Goal: Check status

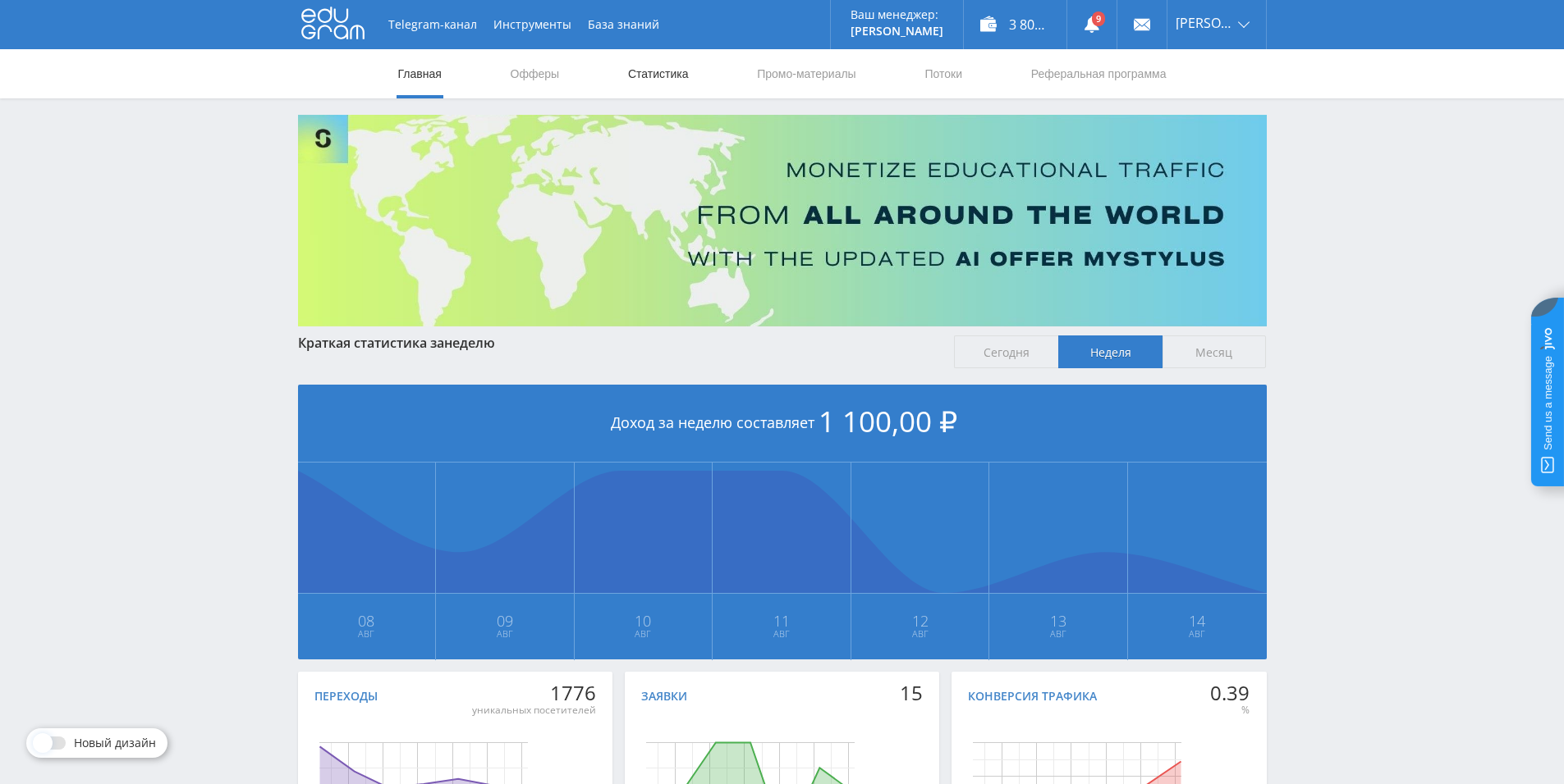
click at [661, 74] on link "Статистика" at bounding box center [658, 74] width 64 height 50
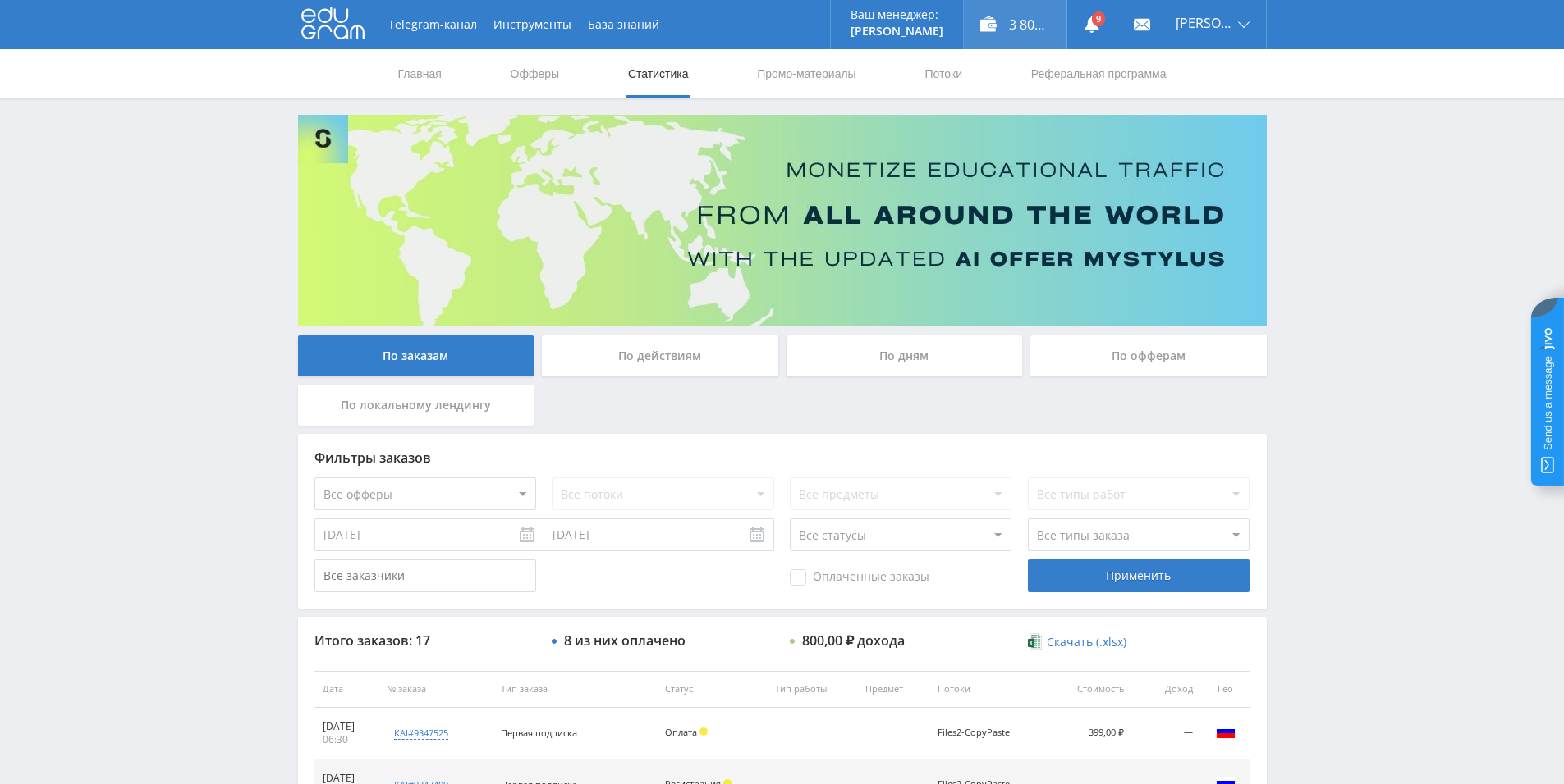
click at [1018, 19] on div "3 800,90 ₽" at bounding box center [1015, 25] width 102 height 50
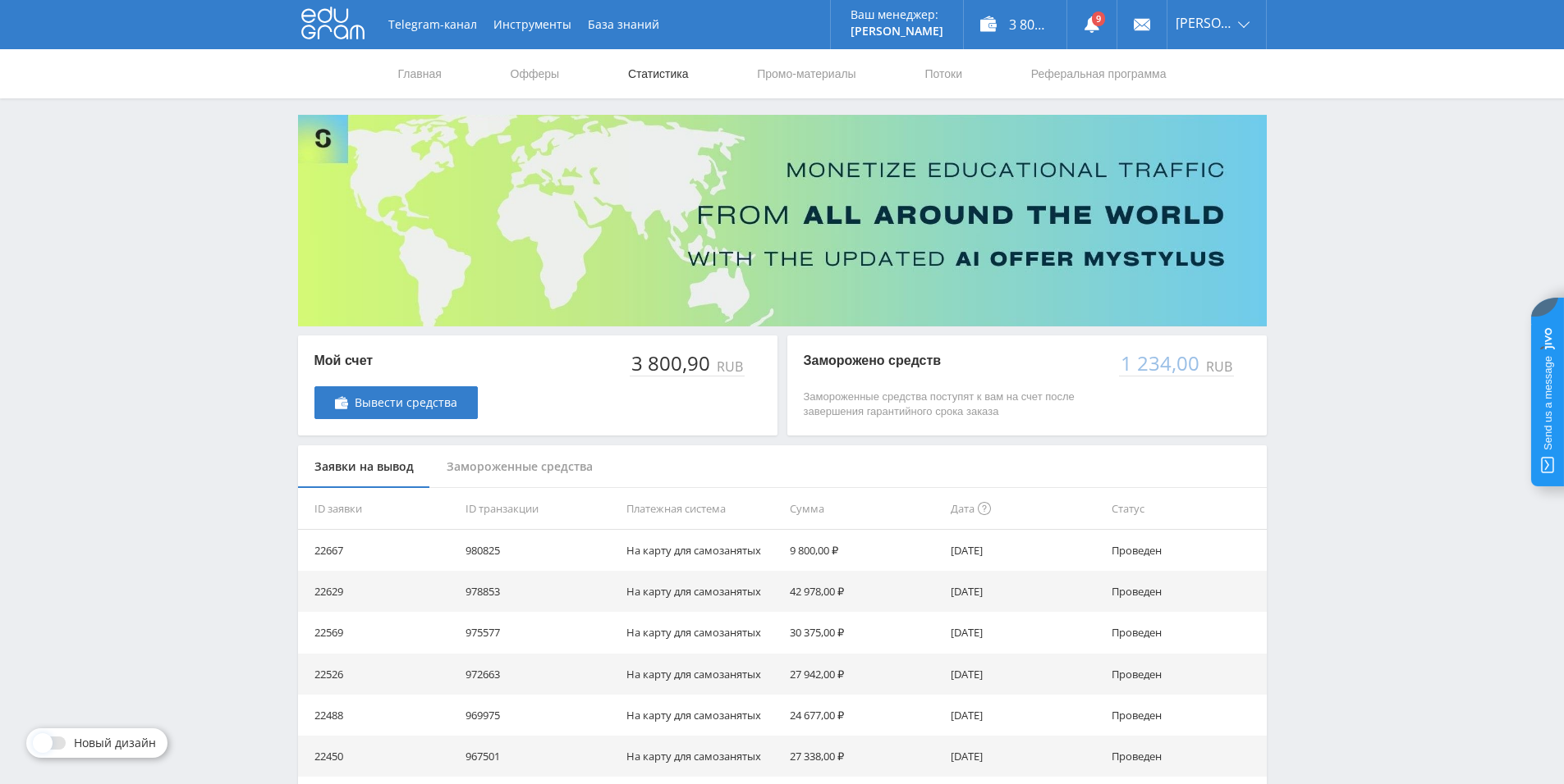
click at [670, 74] on link "Статистика" at bounding box center [658, 74] width 64 height 50
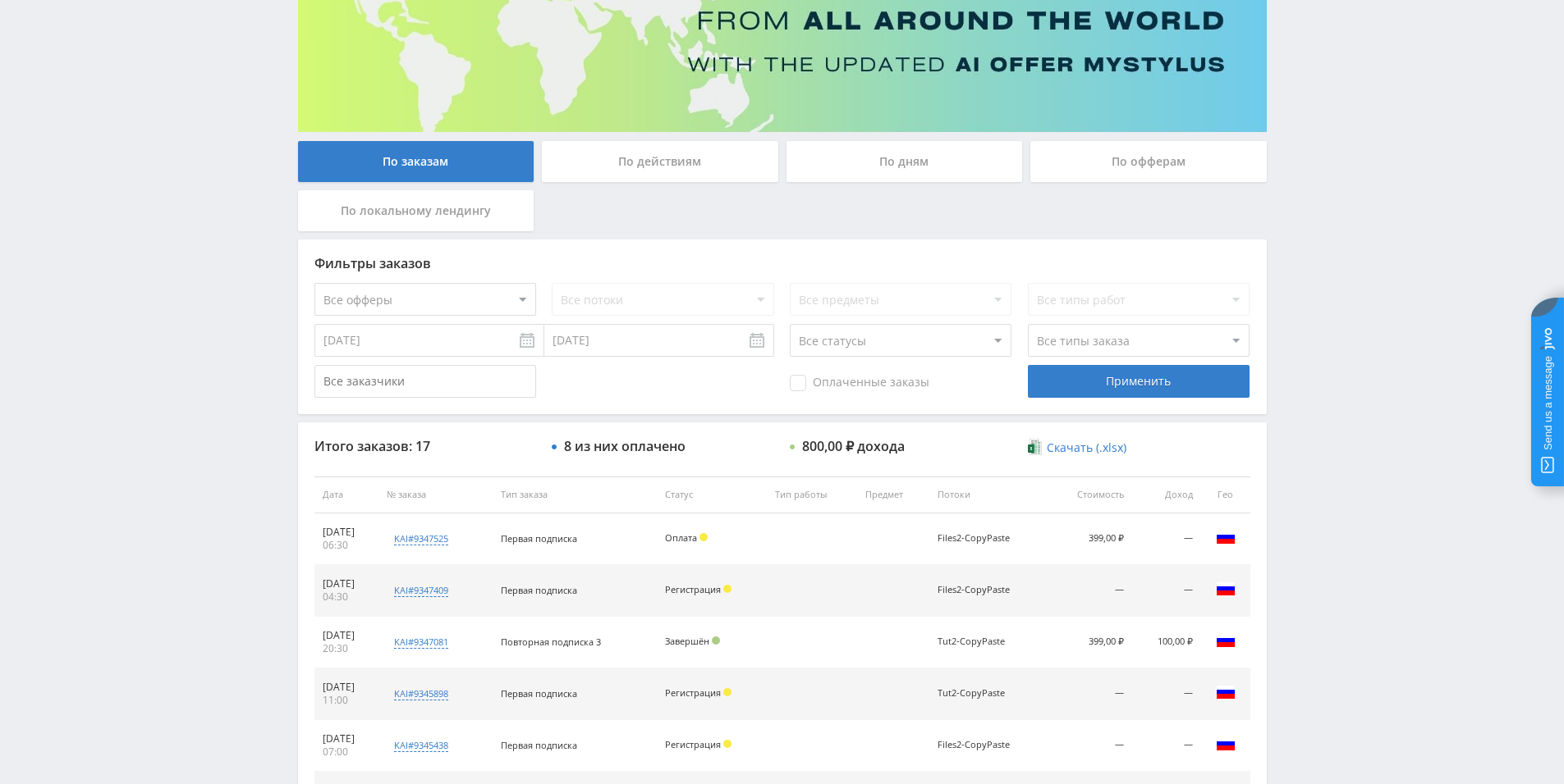
scroll to position [246, 0]
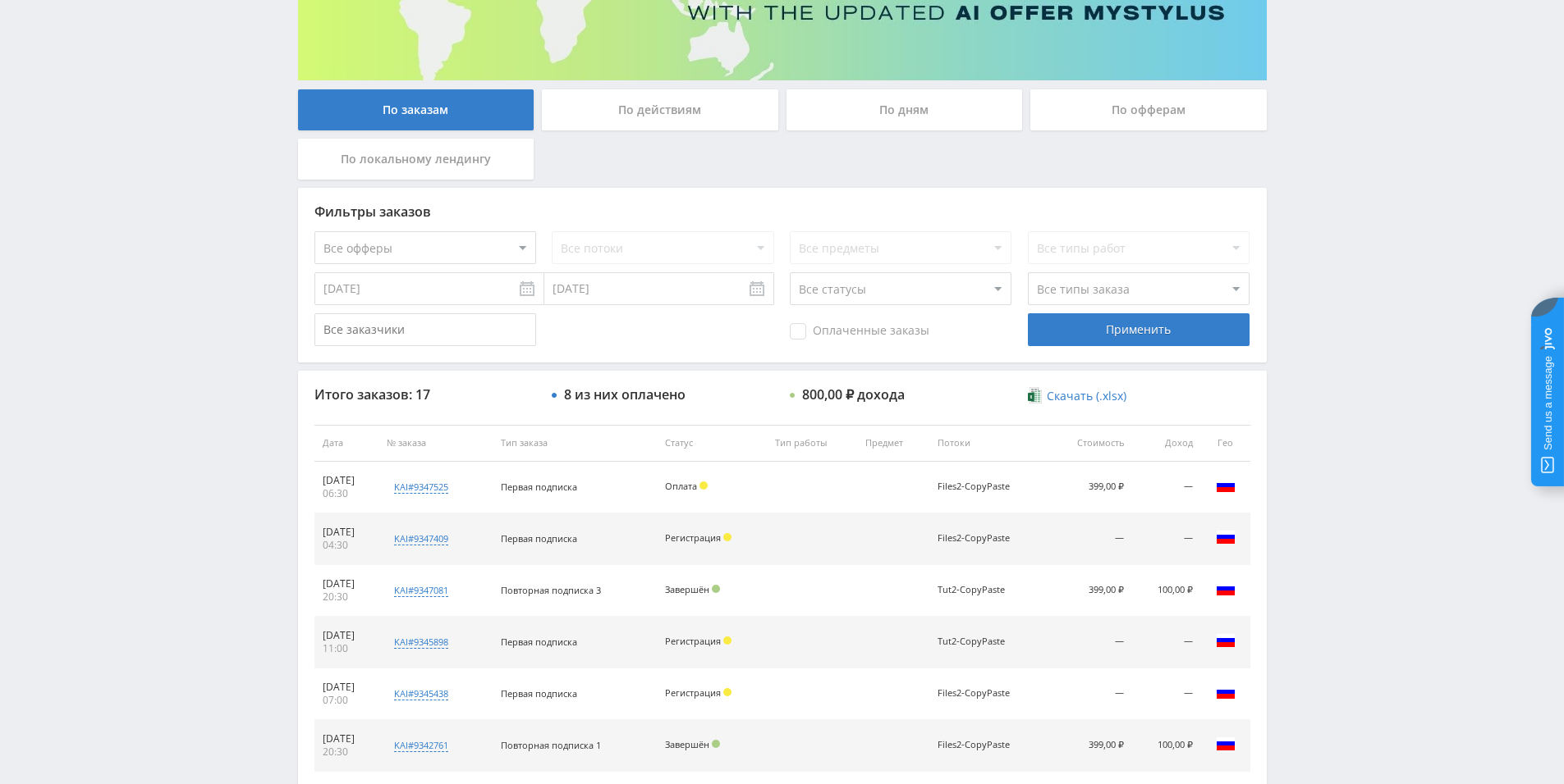
click at [526, 285] on input "[DATE]" at bounding box center [429, 288] width 230 height 32
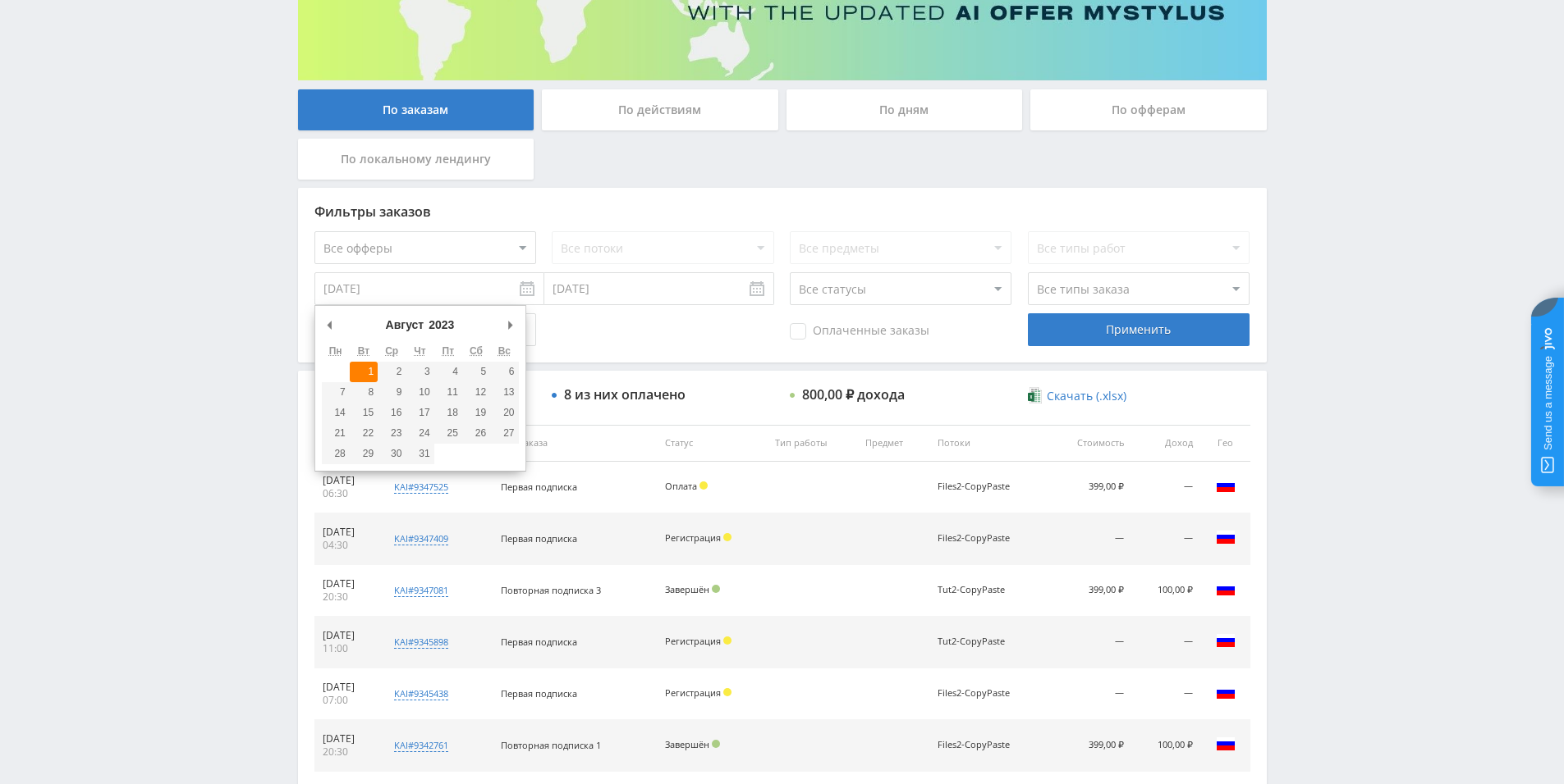
type input "01.08.2023"
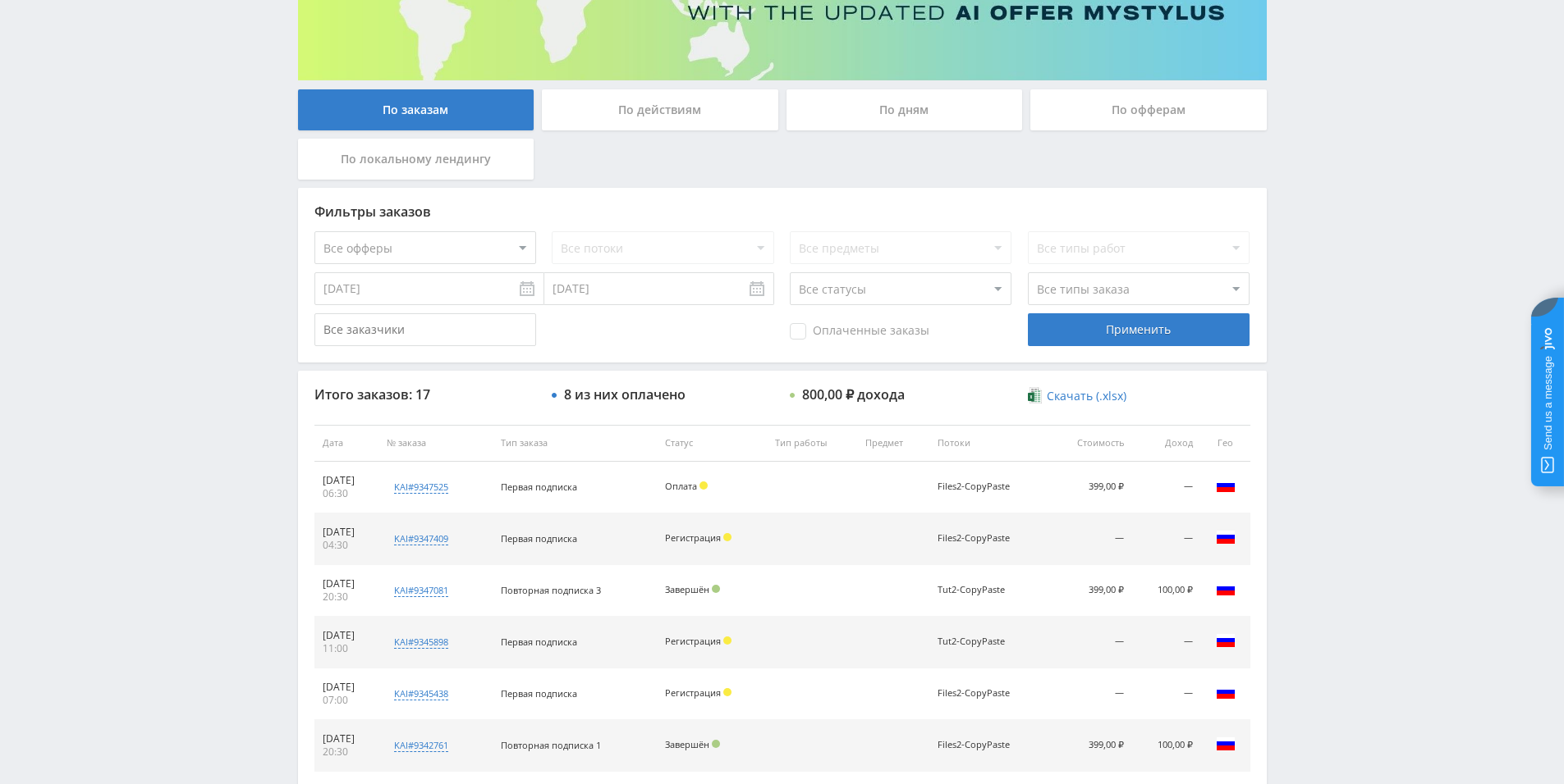
click at [685, 248] on div "Все потоки" at bounding box center [662, 247] width 222 height 32
click at [379, 256] on select "Все офферы MyStylus MyStylus - Revshare Кампус AI Studybay Автор24 Studybay Bra…" at bounding box center [425, 247] width 222 height 32
select select "340"
click at [675, 252] on select "Все потоки AI-лендинг Tut2-CopyPaste Files2-CopyPaste default Baza-между Files-…" at bounding box center [662, 247] width 222 height 32
select select "6609992"
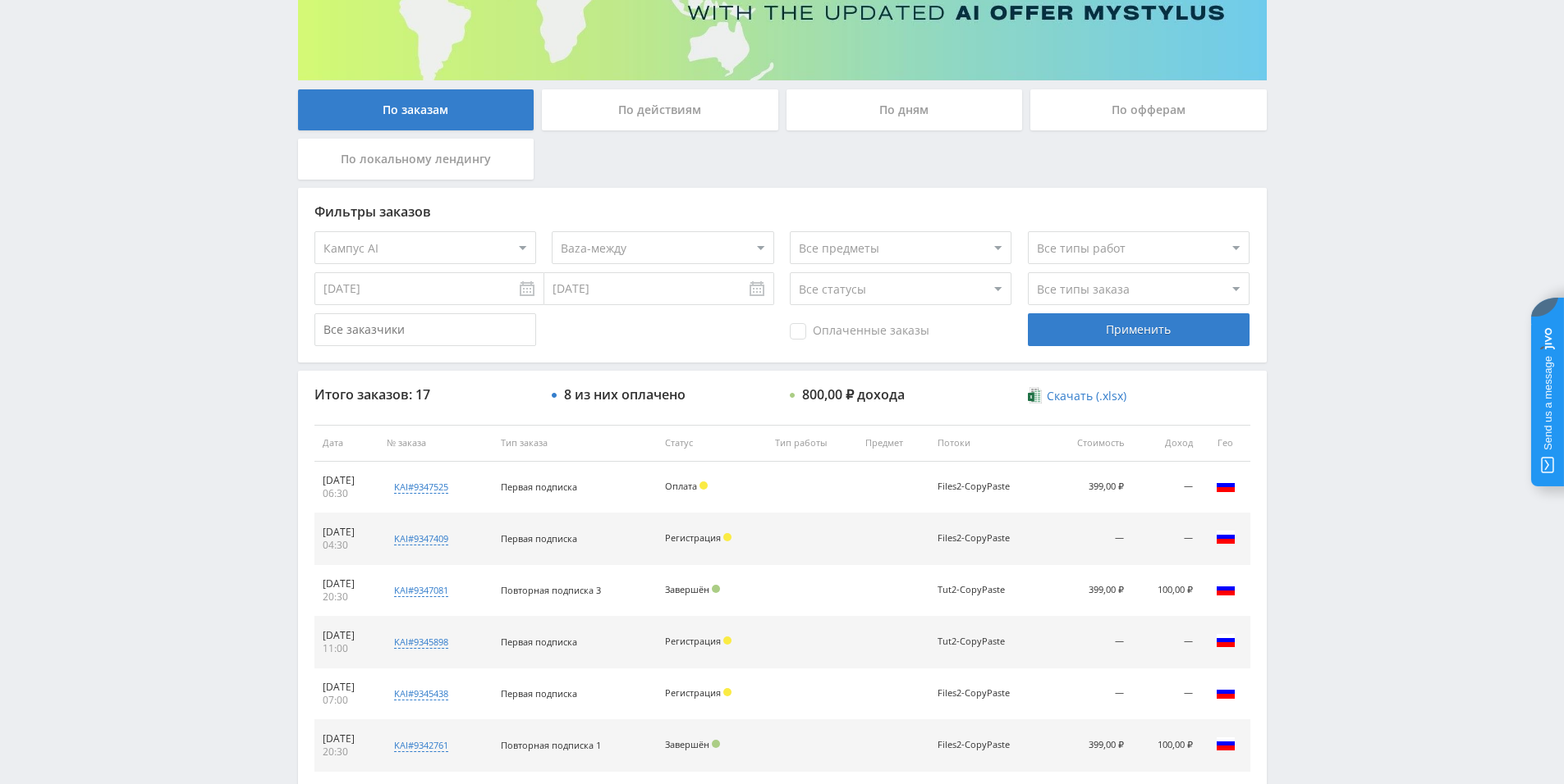
click at [551, 231] on select "Все потоки AI-лендинг Tut2-CopyPaste Files2-CopyPaste default Baza-между Files-…" at bounding box center [662, 247] width 222 height 32
click at [711, 248] on select "Все потоки AI-лендинг Tut2-CopyPaste Files2-CopyPaste default Baza-между Files-…" at bounding box center [662, 247] width 222 height 32
click at [551, 231] on select "Все потоки AI-лендинг Tut2-CopyPaste Files2-CopyPaste default Baza-между Files-…" at bounding box center [662, 247] width 222 height 32
click at [1127, 333] on div "Применить" at bounding box center [1139, 329] width 222 height 32
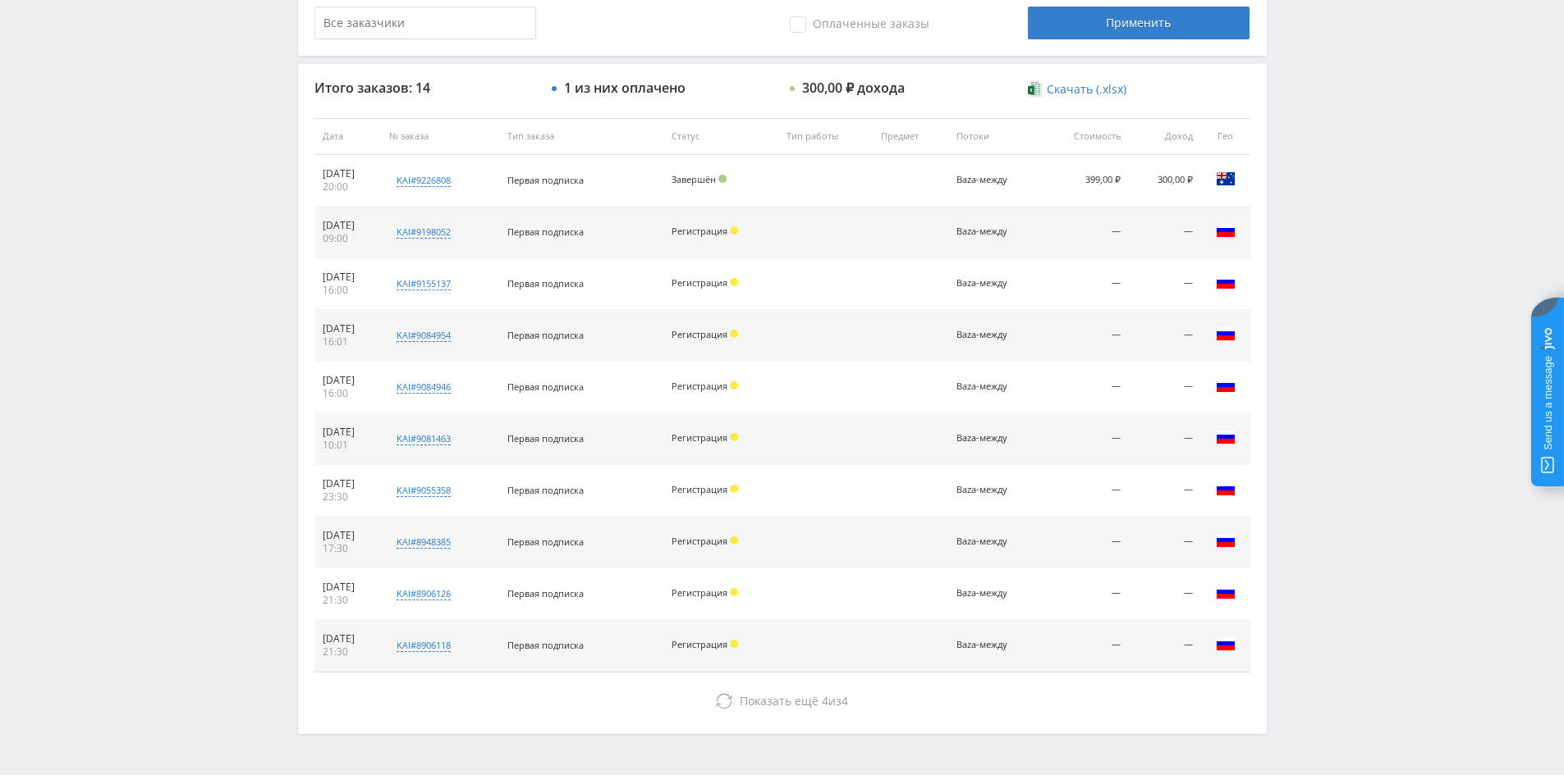
scroll to position [593, 0]
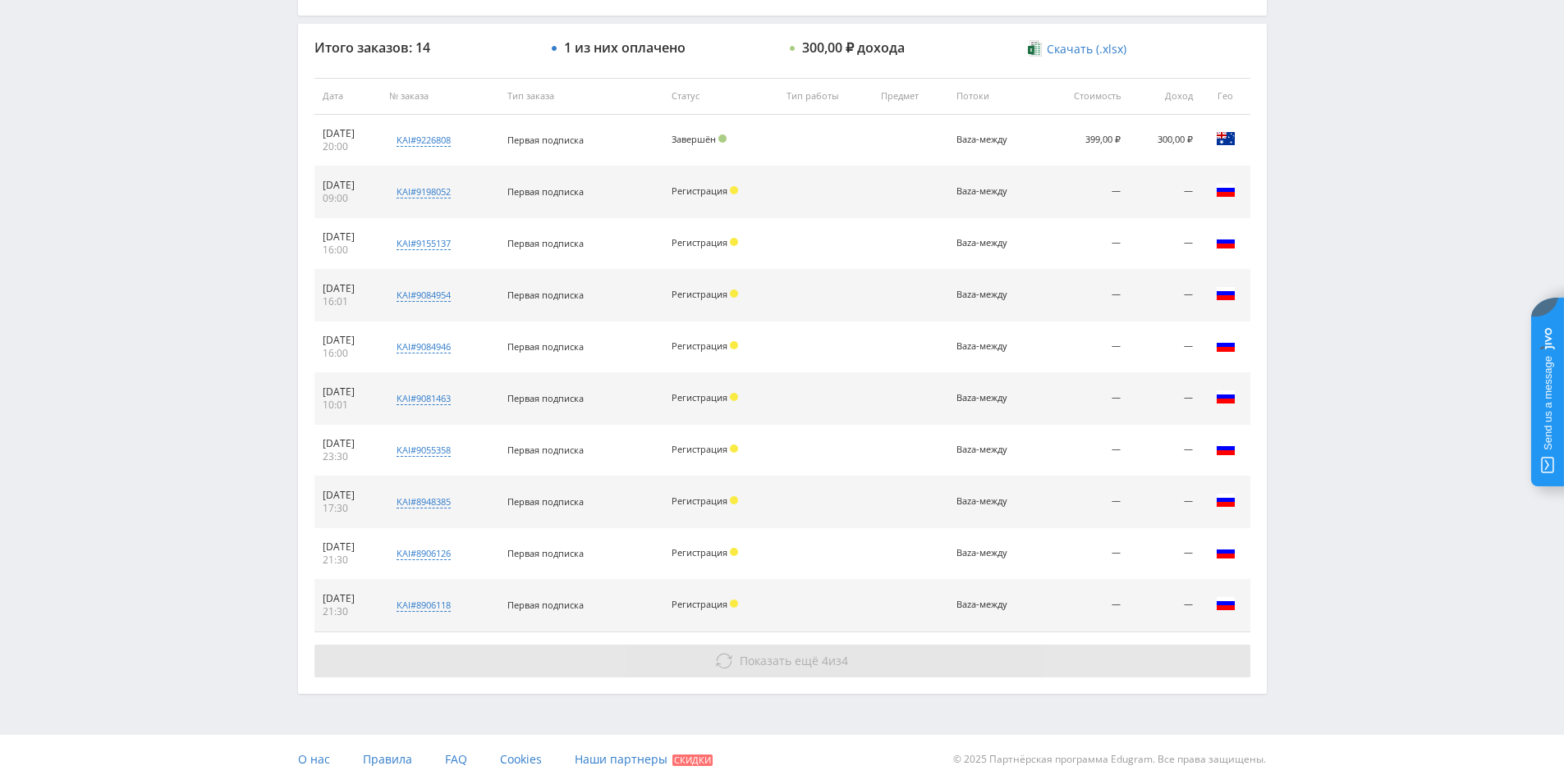
click at [803, 656] on span "Показать ещё" at bounding box center [779, 661] width 78 height 15
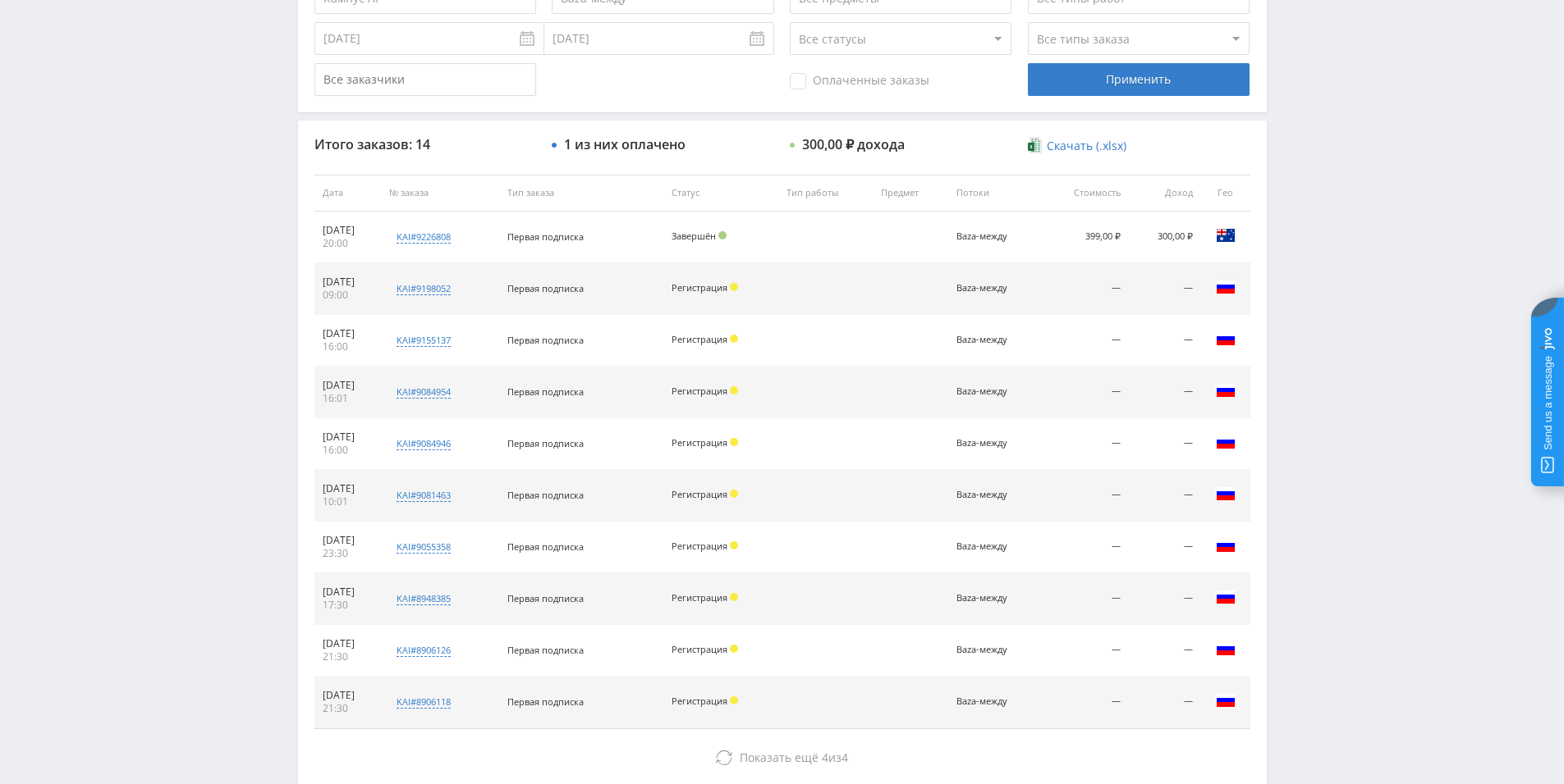
scroll to position [265, 0]
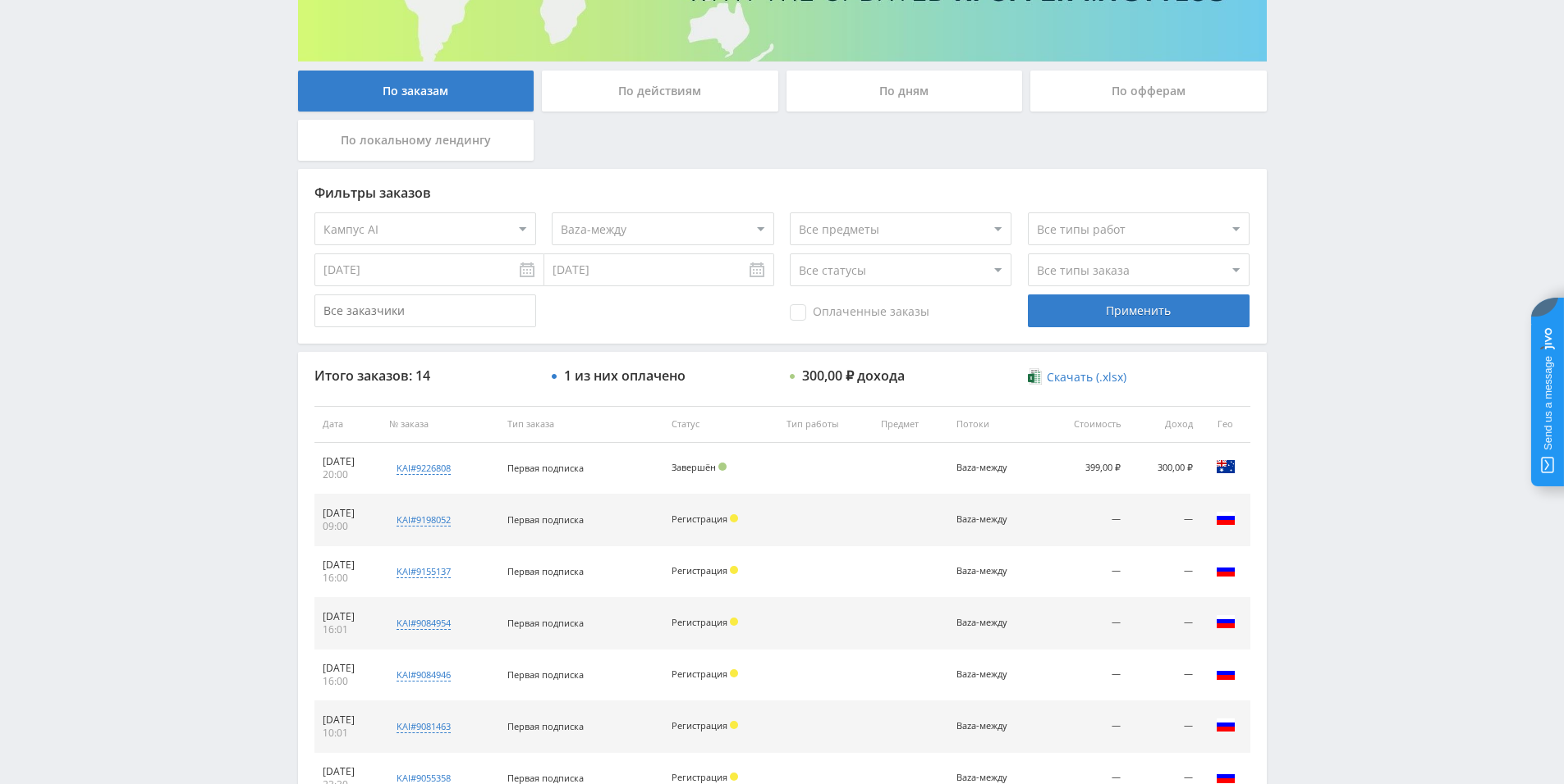
click at [1344, 461] on div "Telegram-канал Инструменты База знаний Ваш менеджер: Alex Alex Online @edugram_…" at bounding box center [782, 510] width 1564 height 1552
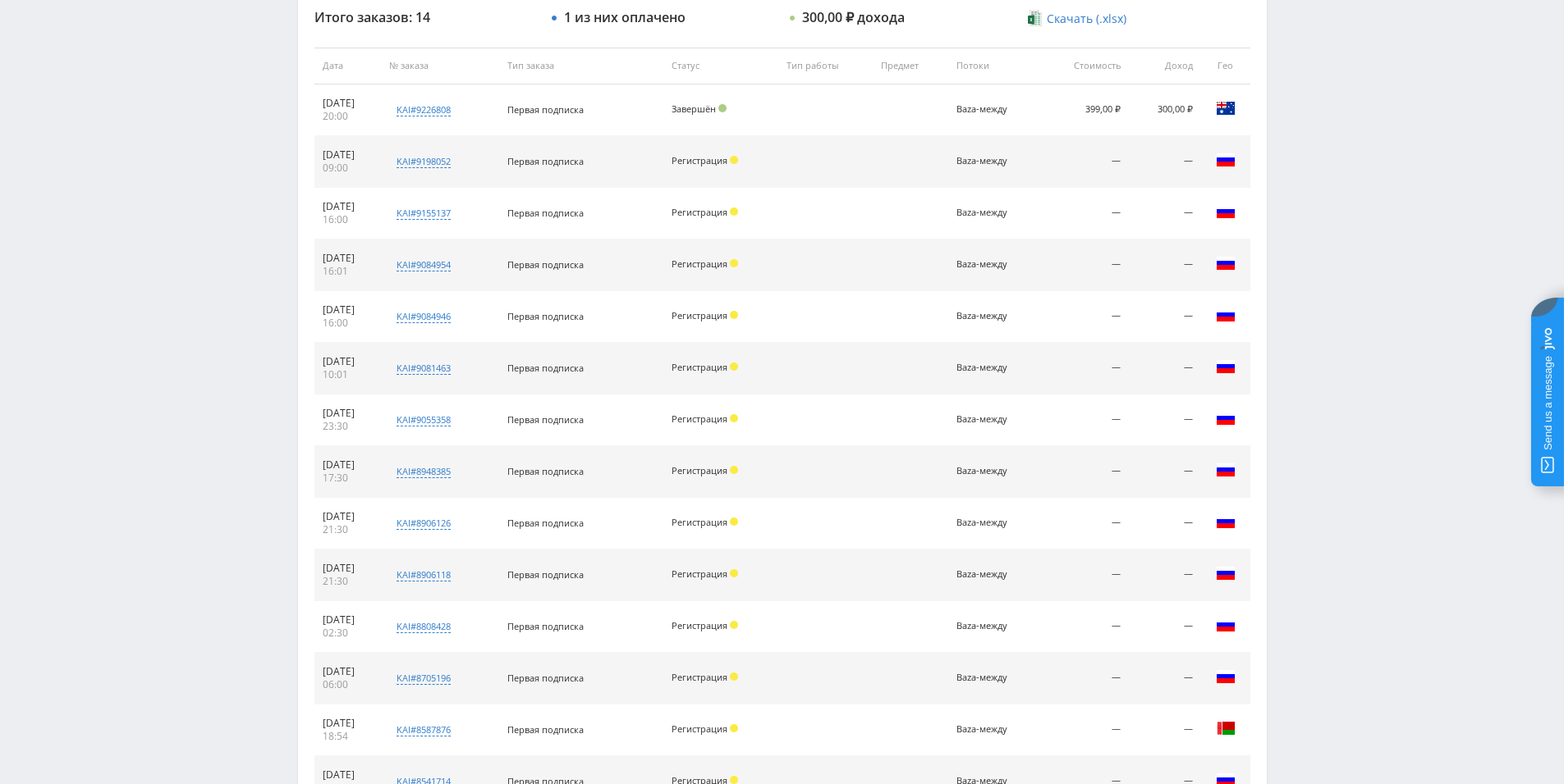
scroll to position [275, 0]
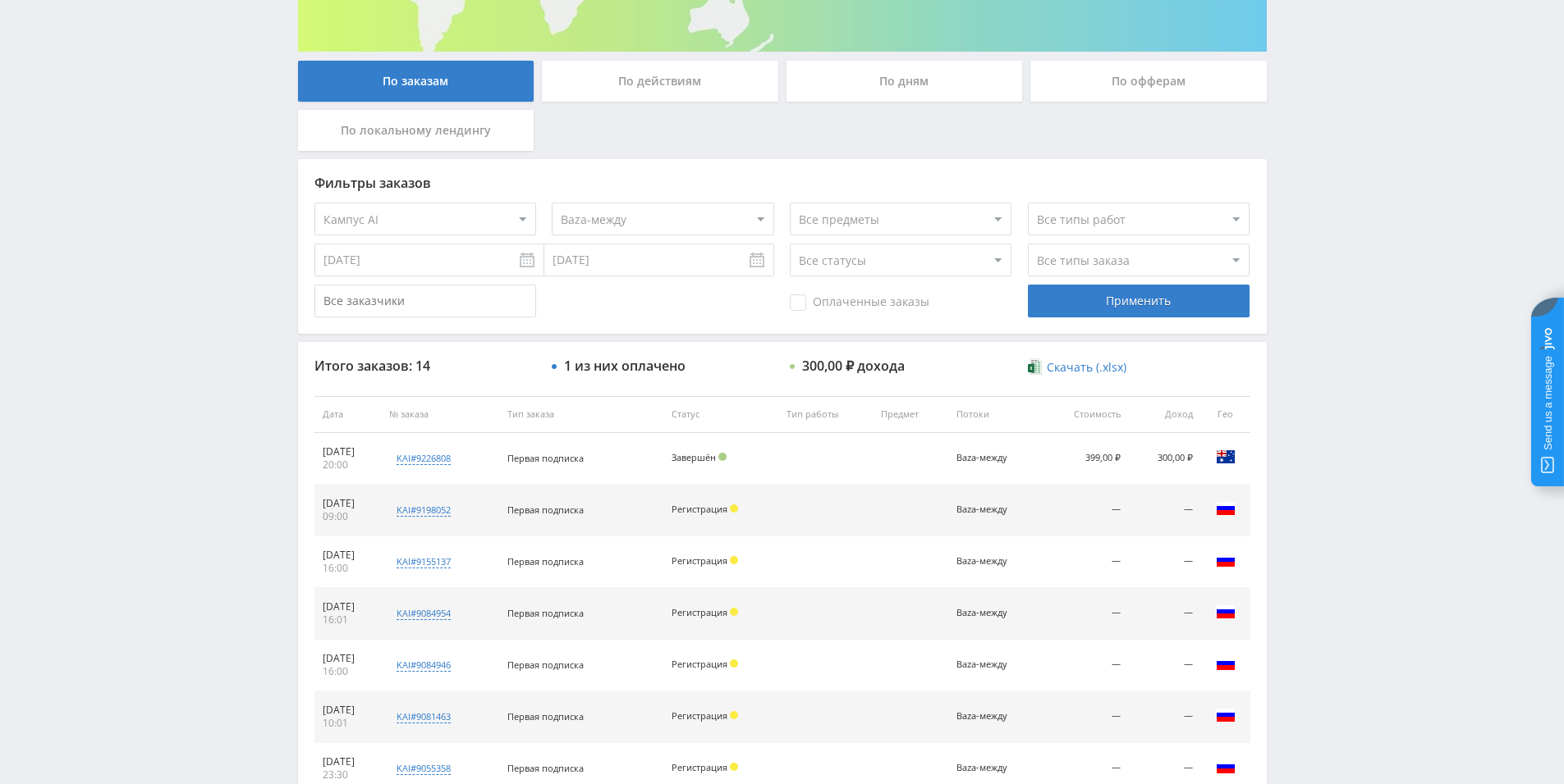
click at [570, 225] on select "Все потоки AI-лендинг Tut2-CopyPaste Files2-CopyPaste default Baza-между Files-…" at bounding box center [662, 219] width 222 height 32
click at [503, 221] on select "Все офферы MyStylus MyStylus - Revshare Кампус AI Studybay Автор24 Studybay Bra…" at bounding box center [425, 219] width 222 height 32
select select "1"
click at [632, 222] on select "Все потоки baza - new чат files.student - new чат tut-files new чат files-ленд-…" at bounding box center [662, 219] width 222 height 32
click at [551, 202] on select "Все потоки baza - new чат files.student - new чат tut-files new чат files-ленд-…" at bounding box center [662, 219] width 222 height 32
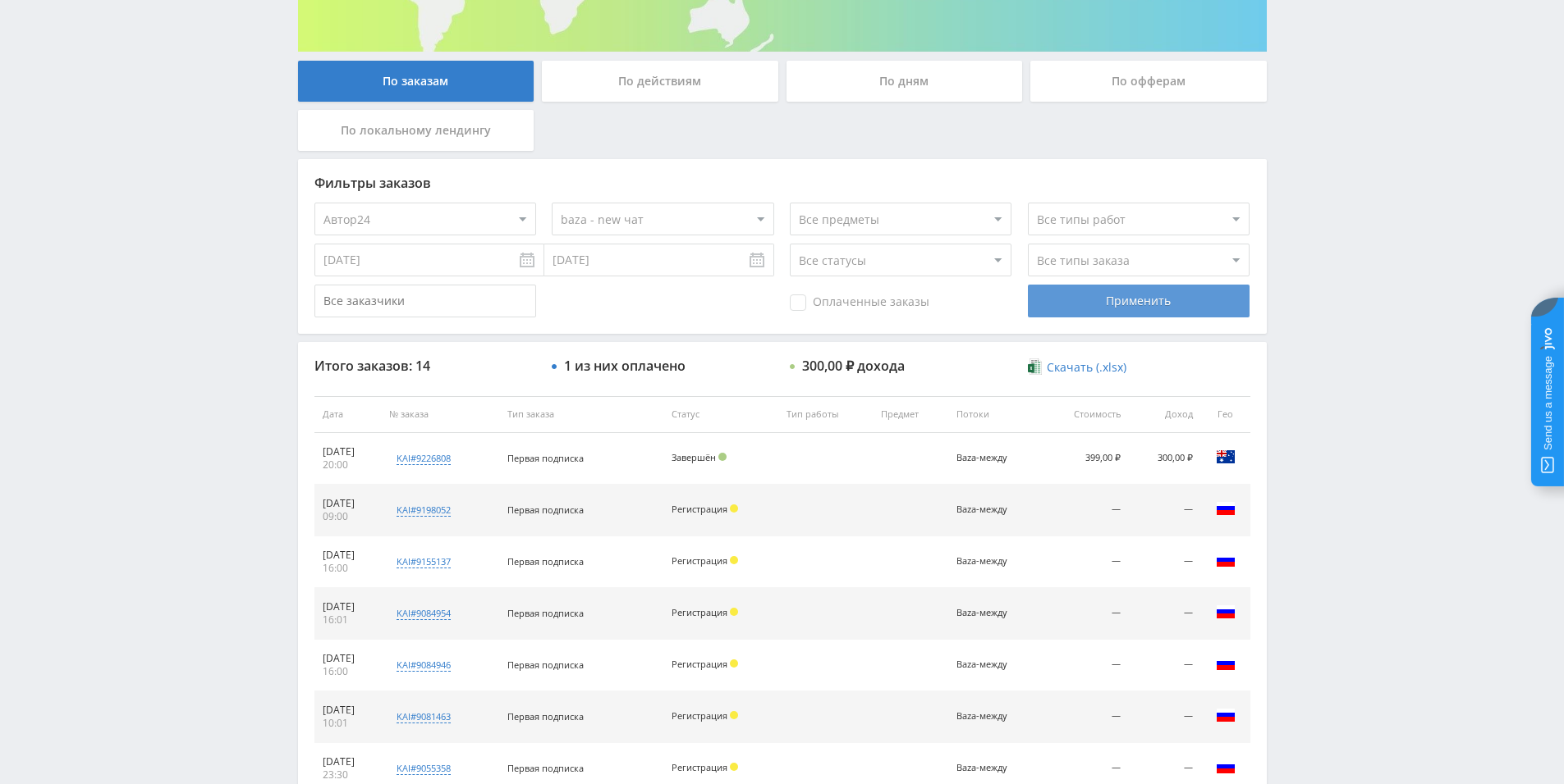
click at [1170, 290] on div "Применить" at bounding box center [1139, 301] width 222 height 32
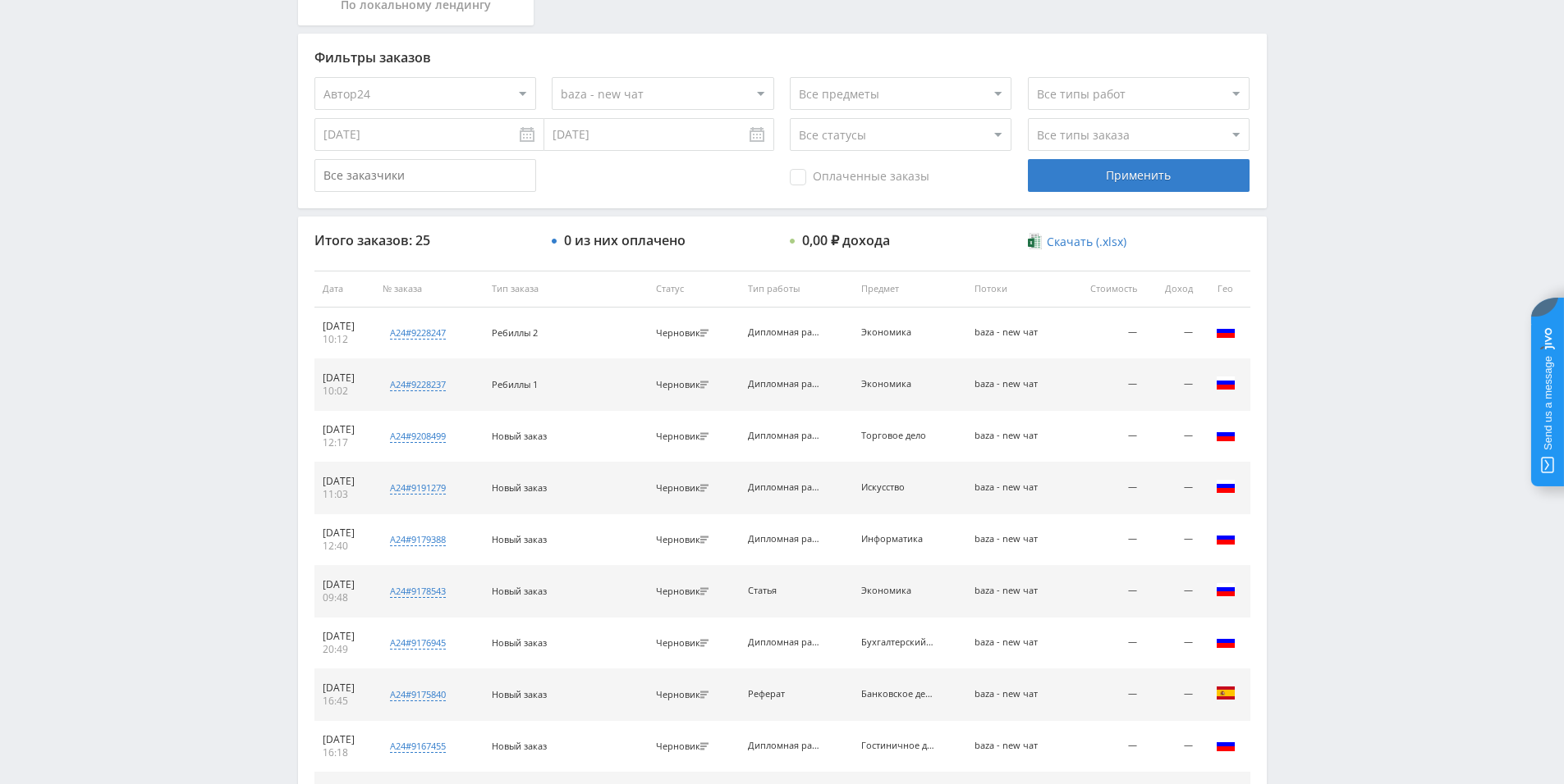
scroll to position [593, 0]
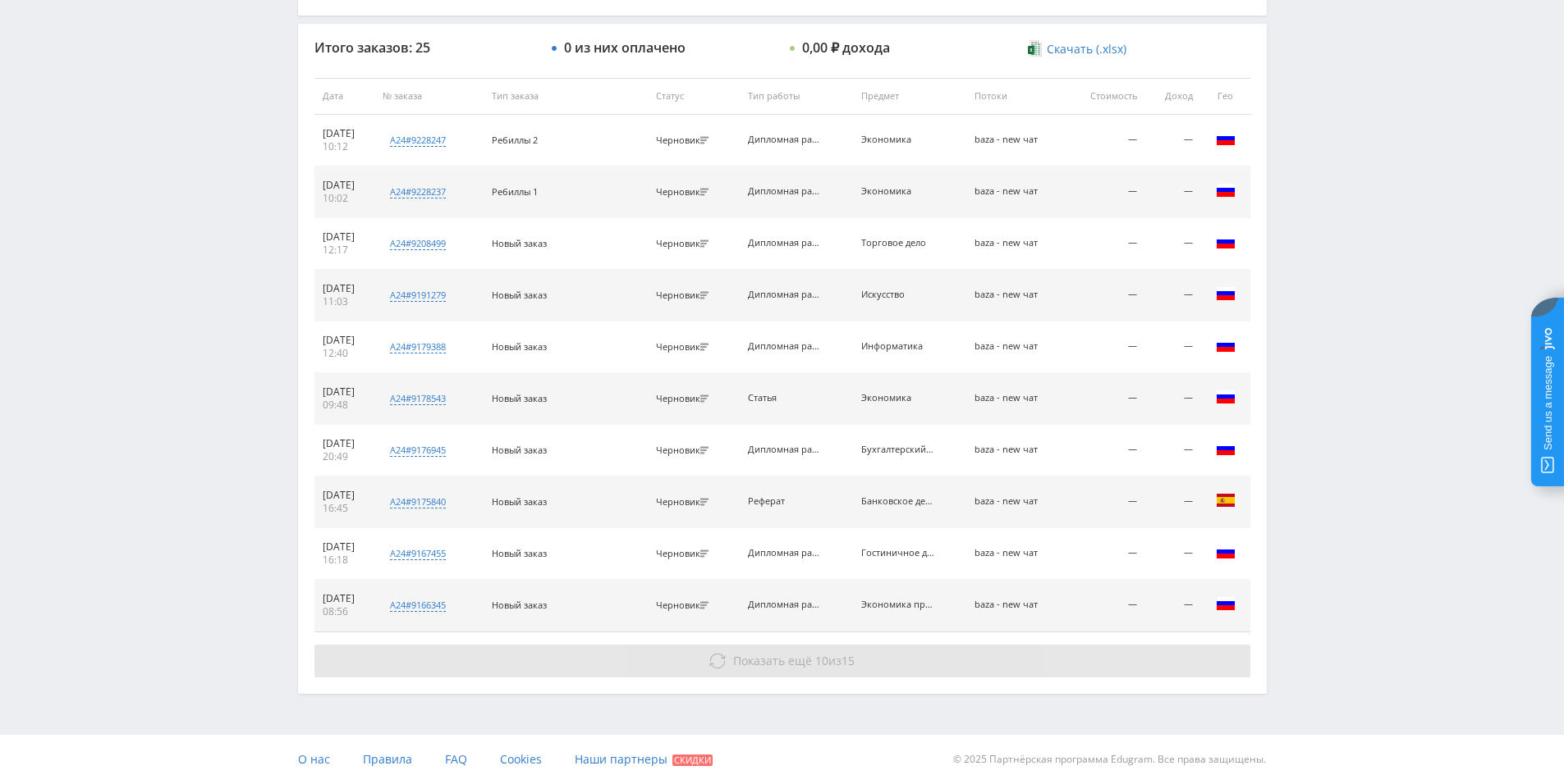
click at [782, 666] on span "Показать ещё" at bounding box center [772, 661] width 78 height 15
click at [793, 667] on span "Показать ещё" at bounding box center [772, 661] width 78 height 15
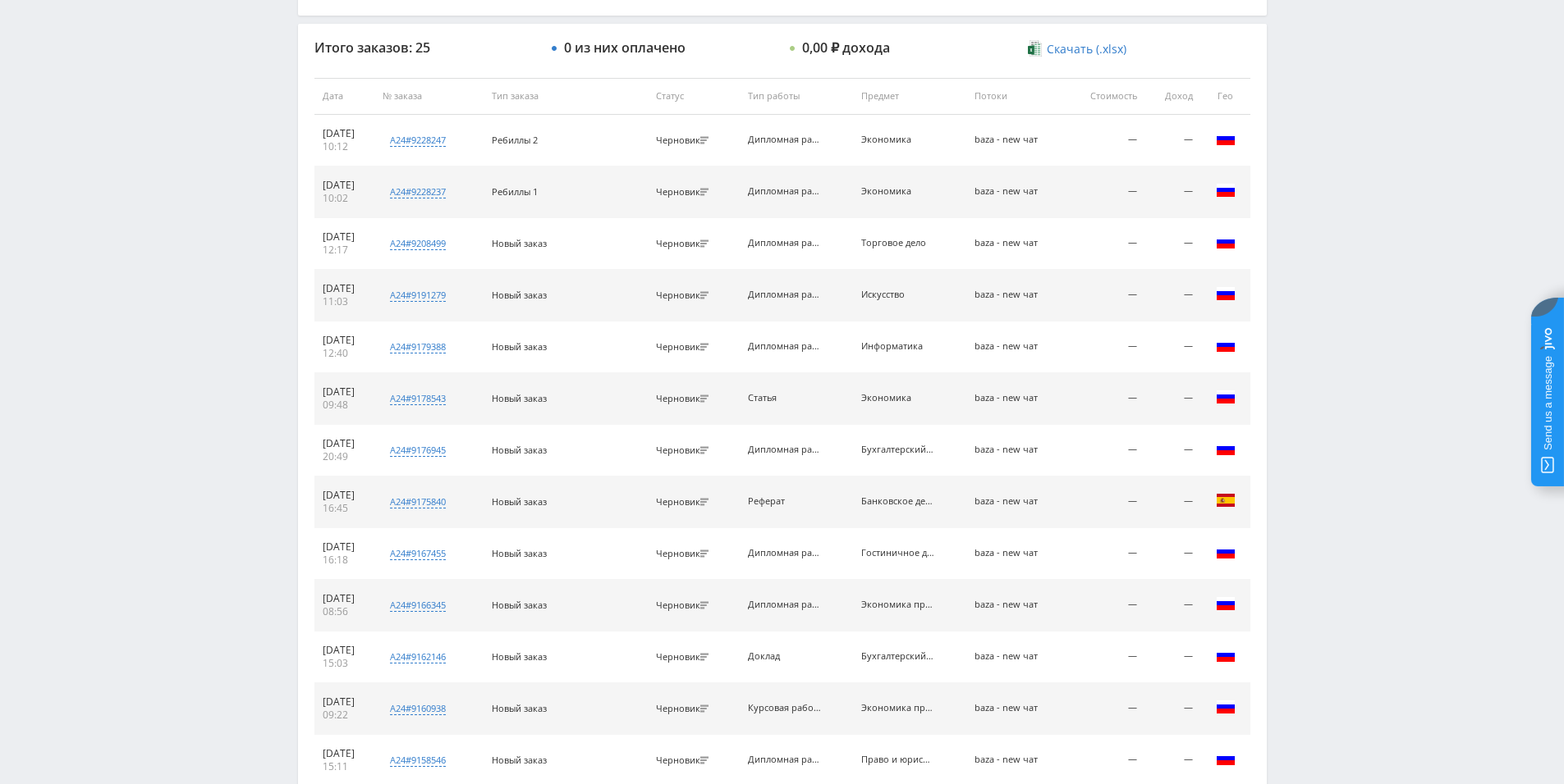
scroll to position [1111, 0]
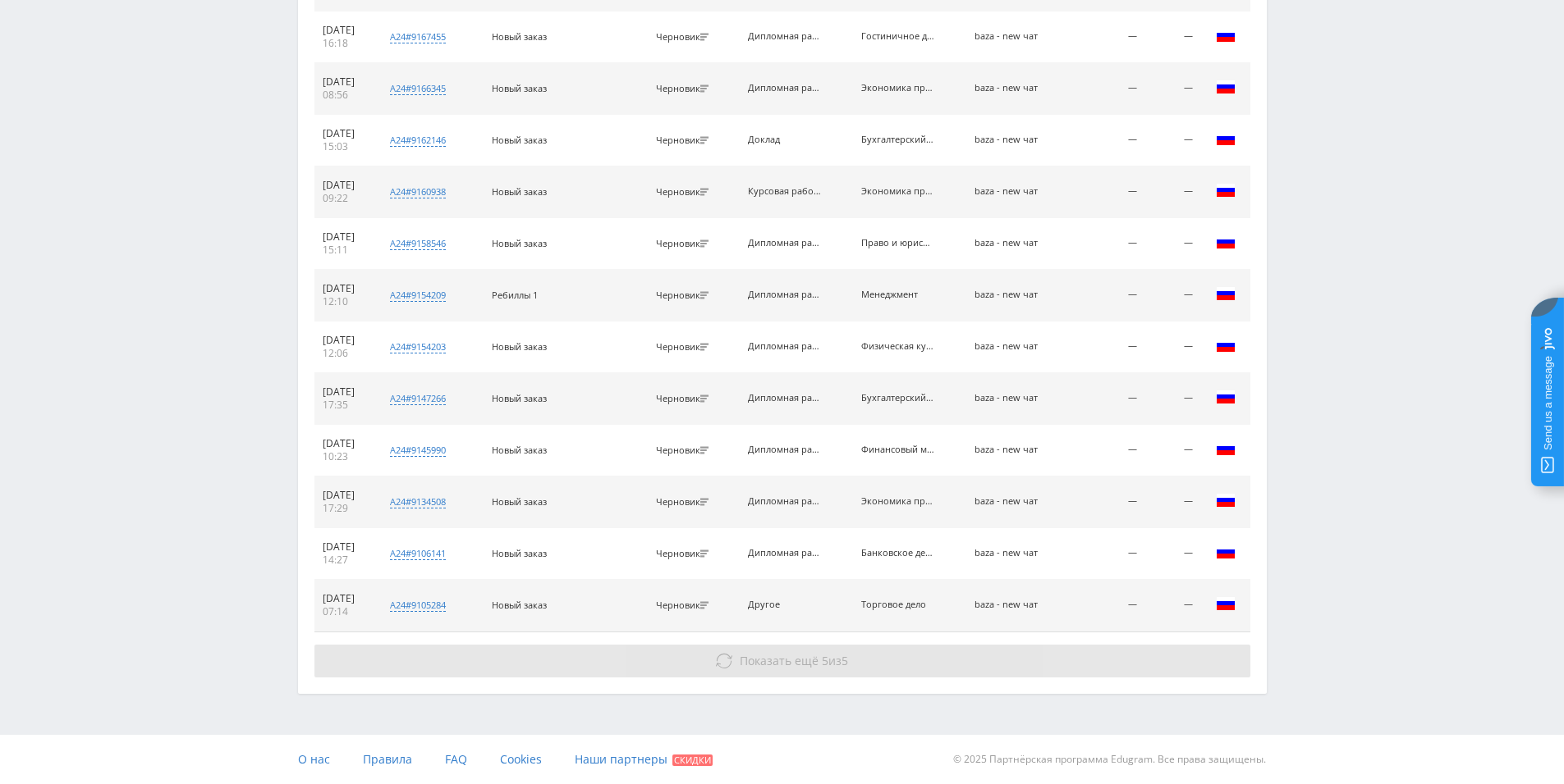
click at [789, 653] on span "Показать ещё" at bounding box center [779, 661] width 78 height 15
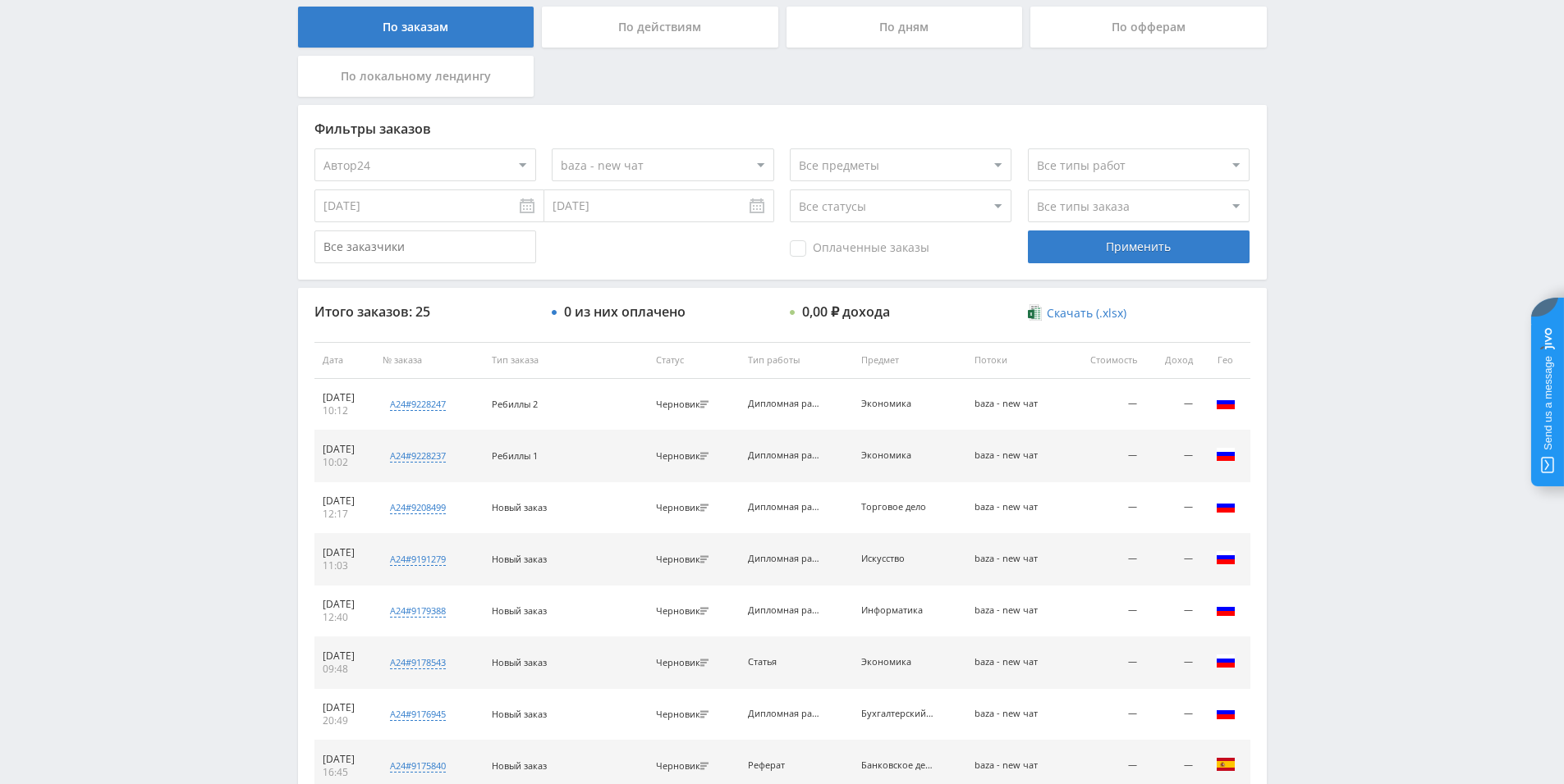
scroll to position [0, 0]
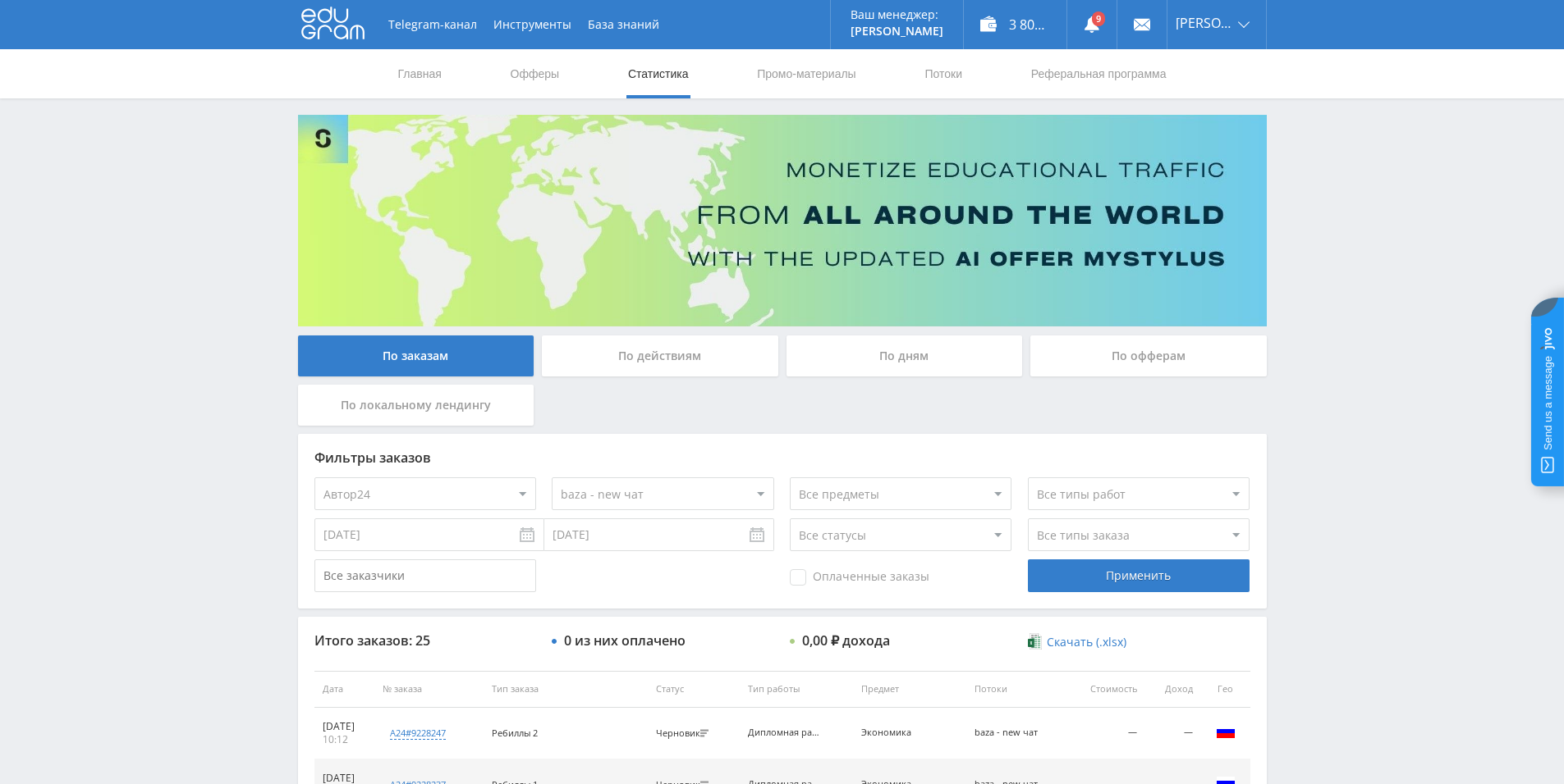
click at [587, 495] on select "Все потоки baza - new чат files.student - new чат tut-files new чат files-ленд-…" at bounding box center [662, 494] width 222 height 32
click at [551, 477] on select "Все потоки baza - new чат files.student - new чат tut-files new чат files-ленд-…" at bounding box center [662, 494] width 222 height 32
click at [1158, 581] on div "Применить" at bounding box center [1139, 576] width 222 height 32
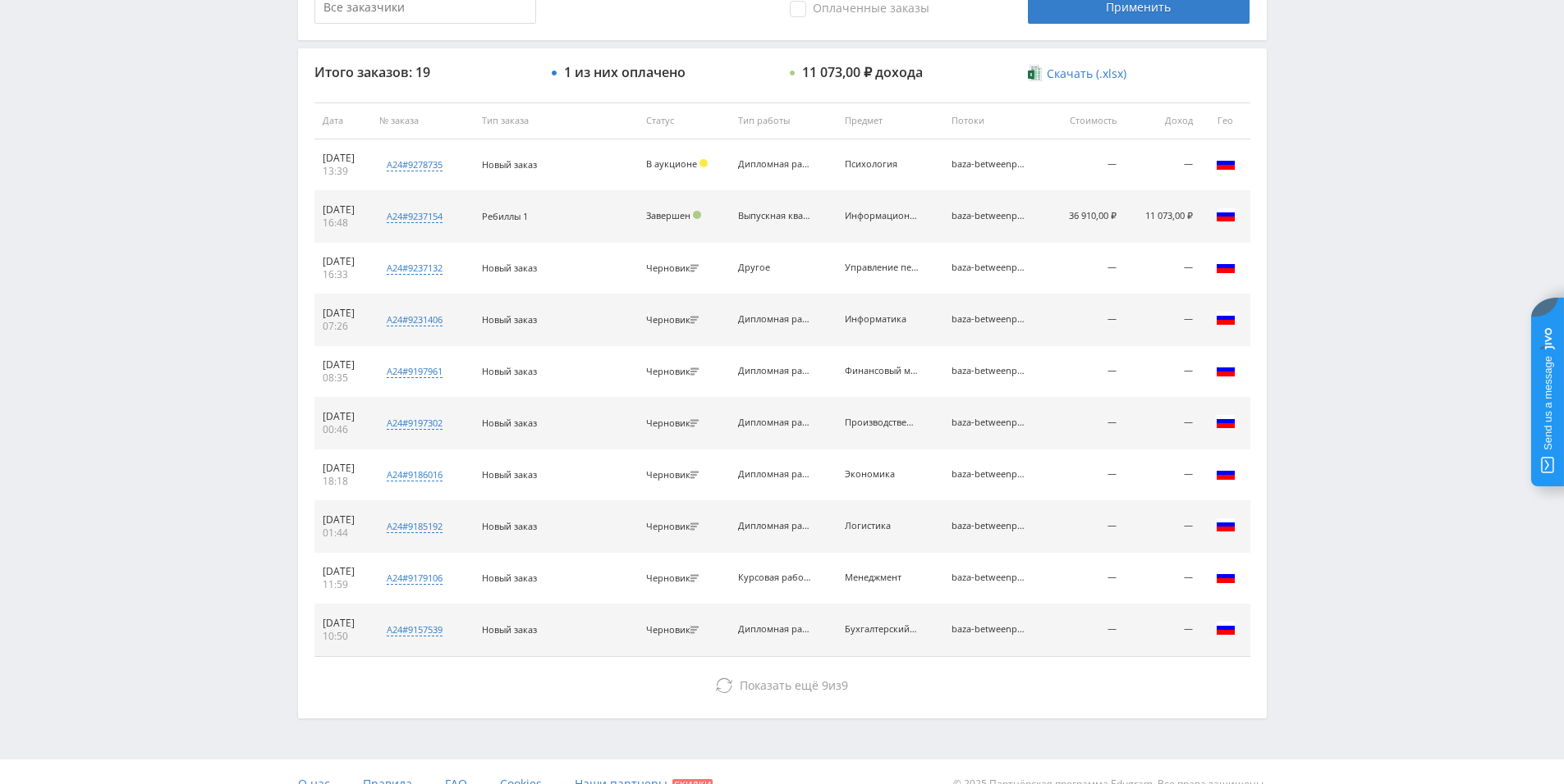
scroll to position [593, 0]
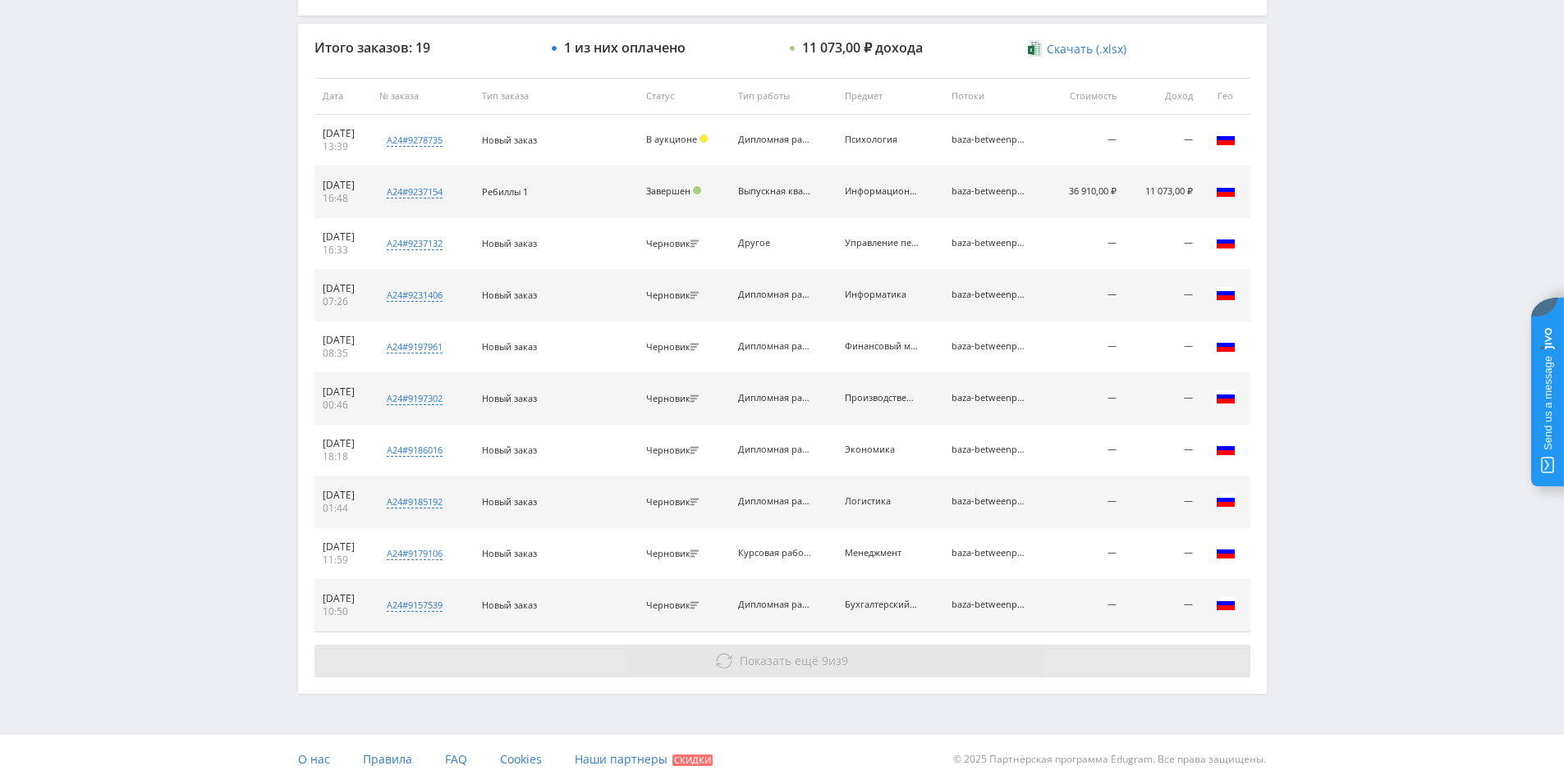
click at [877, 673] on button "Показать ещё 9 из 9" at bounding box center [782, 661] width 936 height 32
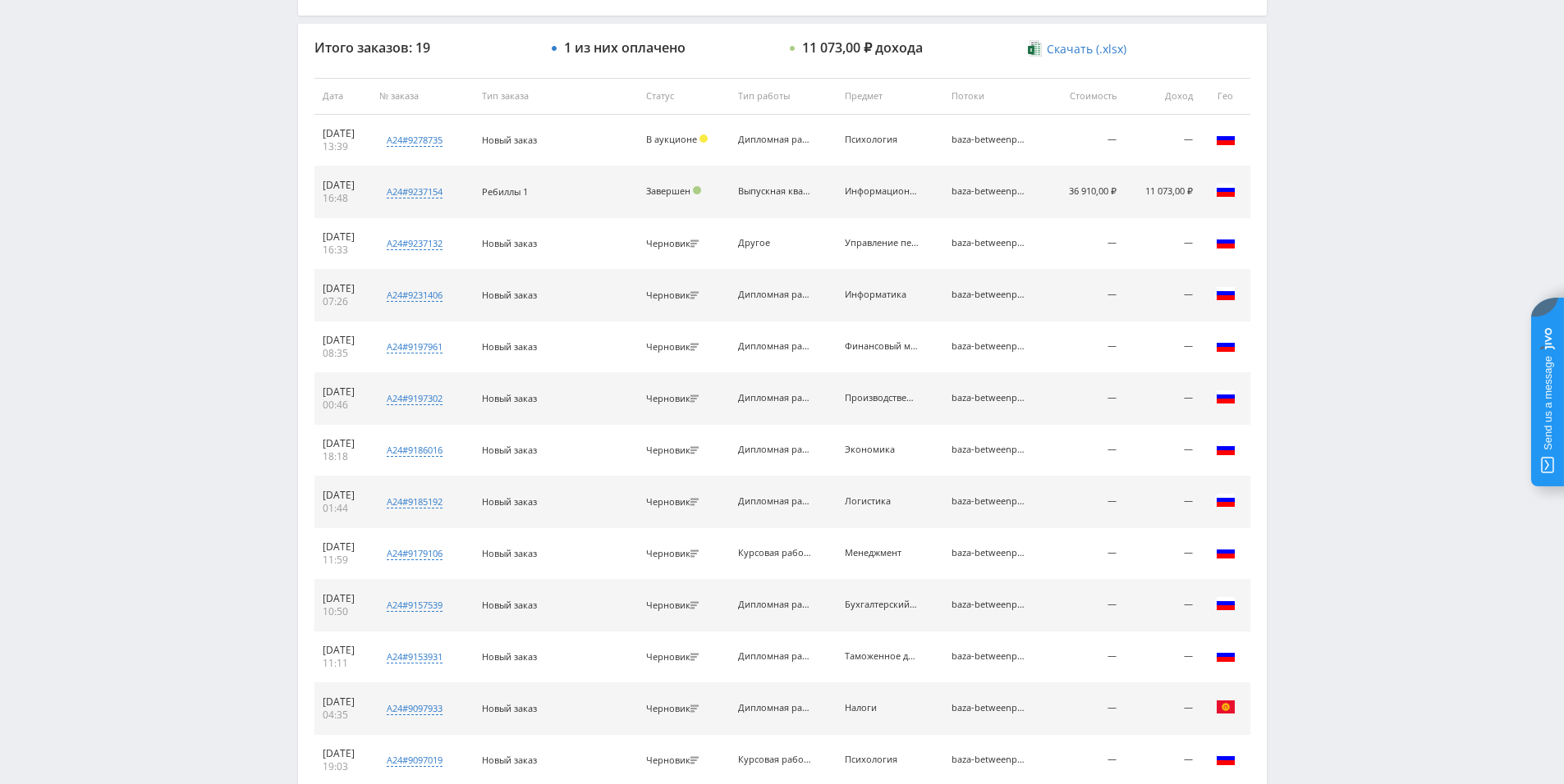
scroll to position [101, 0]
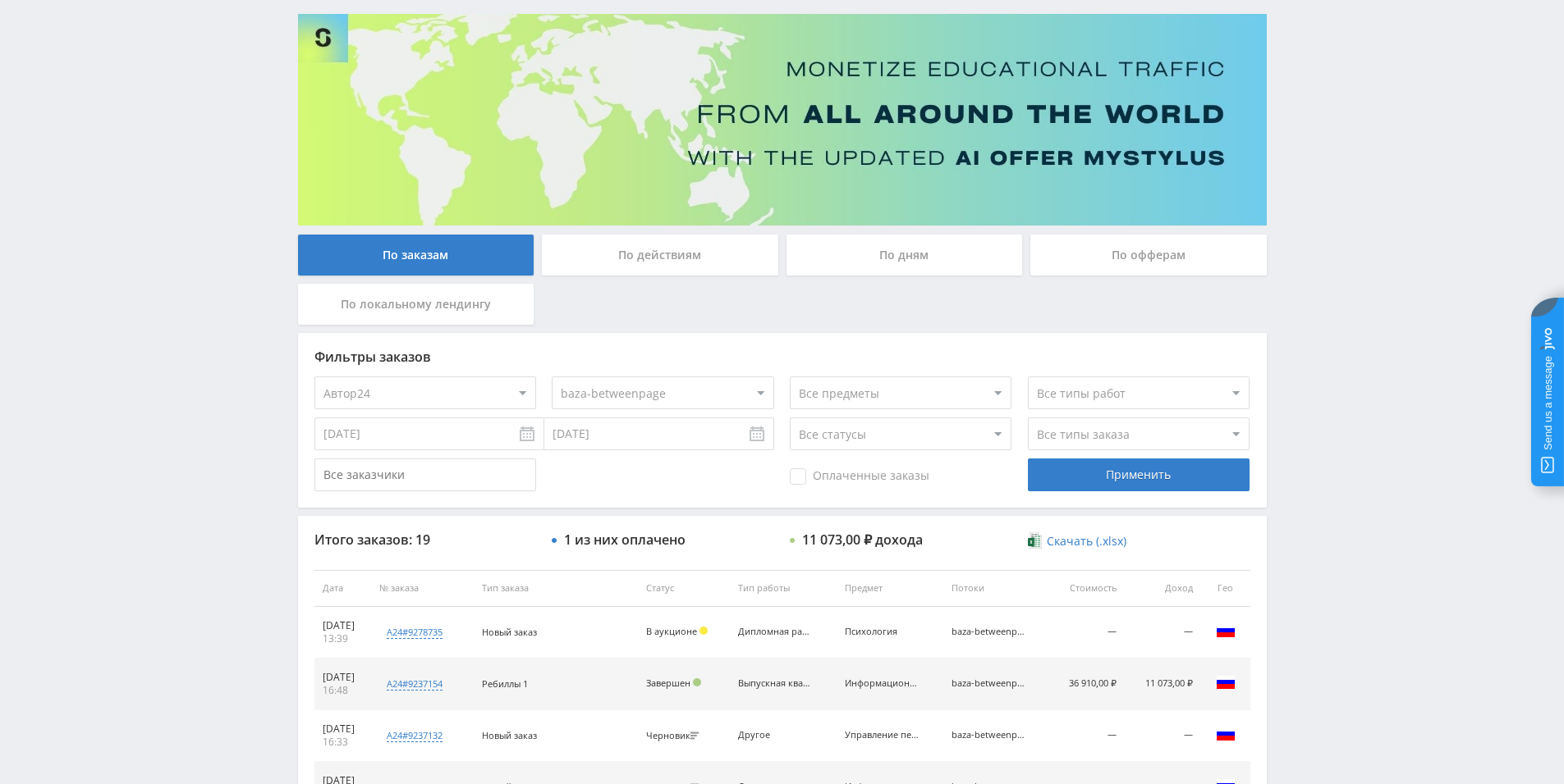
click at [586, 400] on select "Все потоки baza - new чат files.student - new чат tut-files new чат files-ленд-…" at bounding box center [662, 392] width 222 height 32
select select "6609851"
click at [551, 376] on select "Все потоки baza - new чат files.student - new чат tut-files new чат files-ленд-…" at bounding box center [662, 392] width 222 height 32
click at [1055, 479] on div "Применить" at bounding box center [1139, 475] width 222 height 32
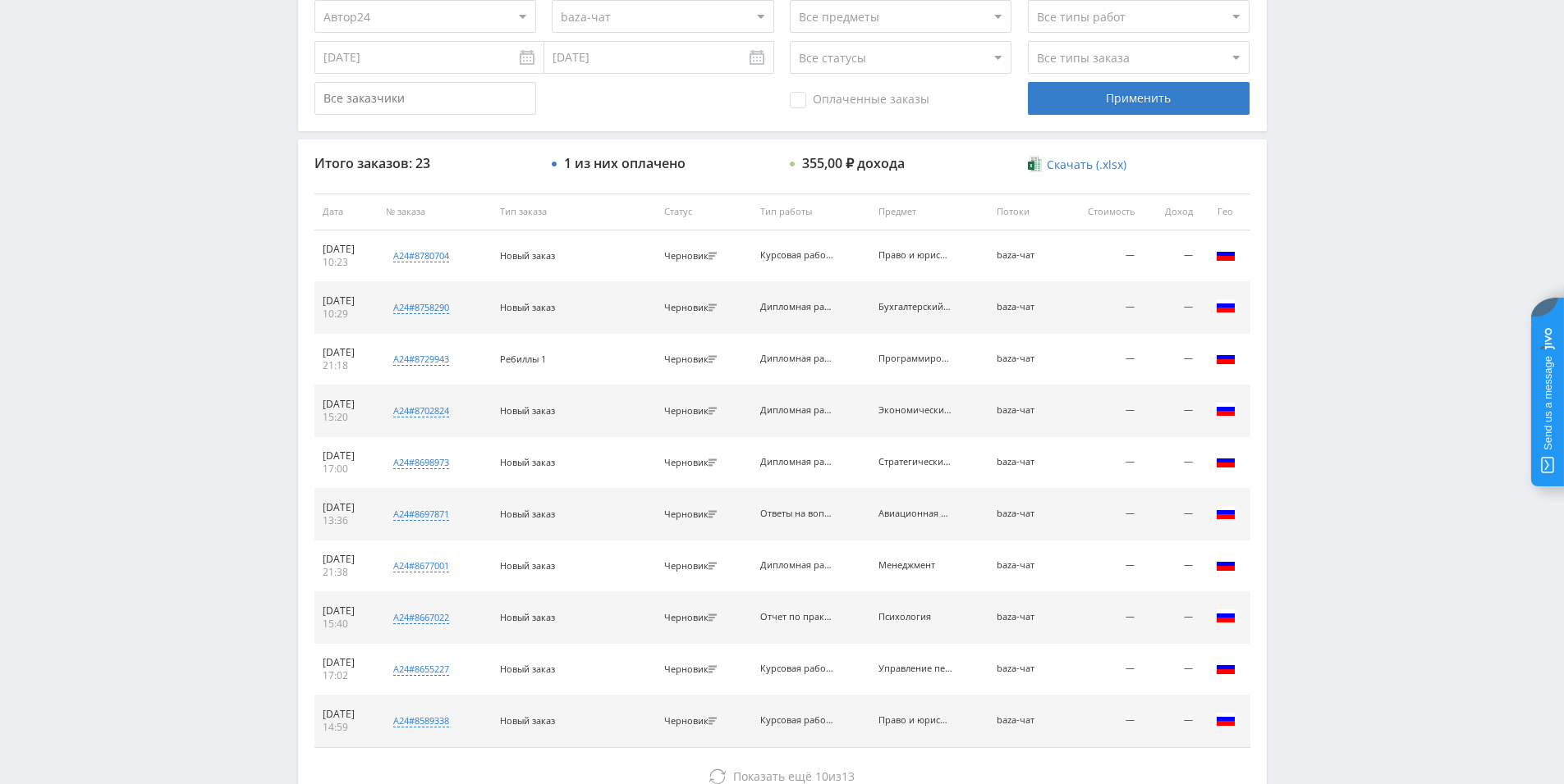
scroll to position [593, 0]
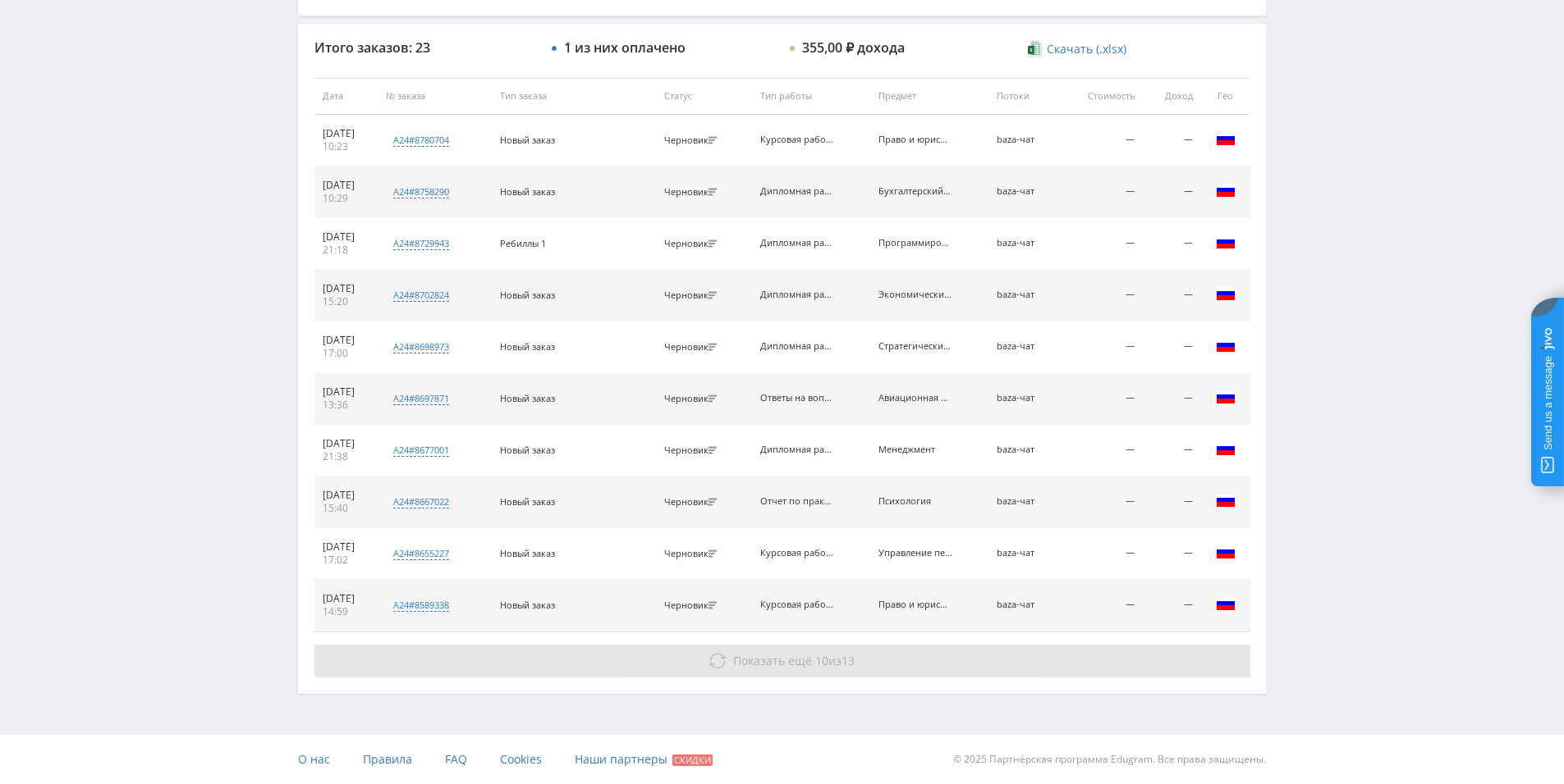
click at [803, 656] on span "Показать ещё" at bounding box center [772, 661] width 78 height 15
click at [816, 659] on span "10" at bounding box center [822, 661] width 13 height 15
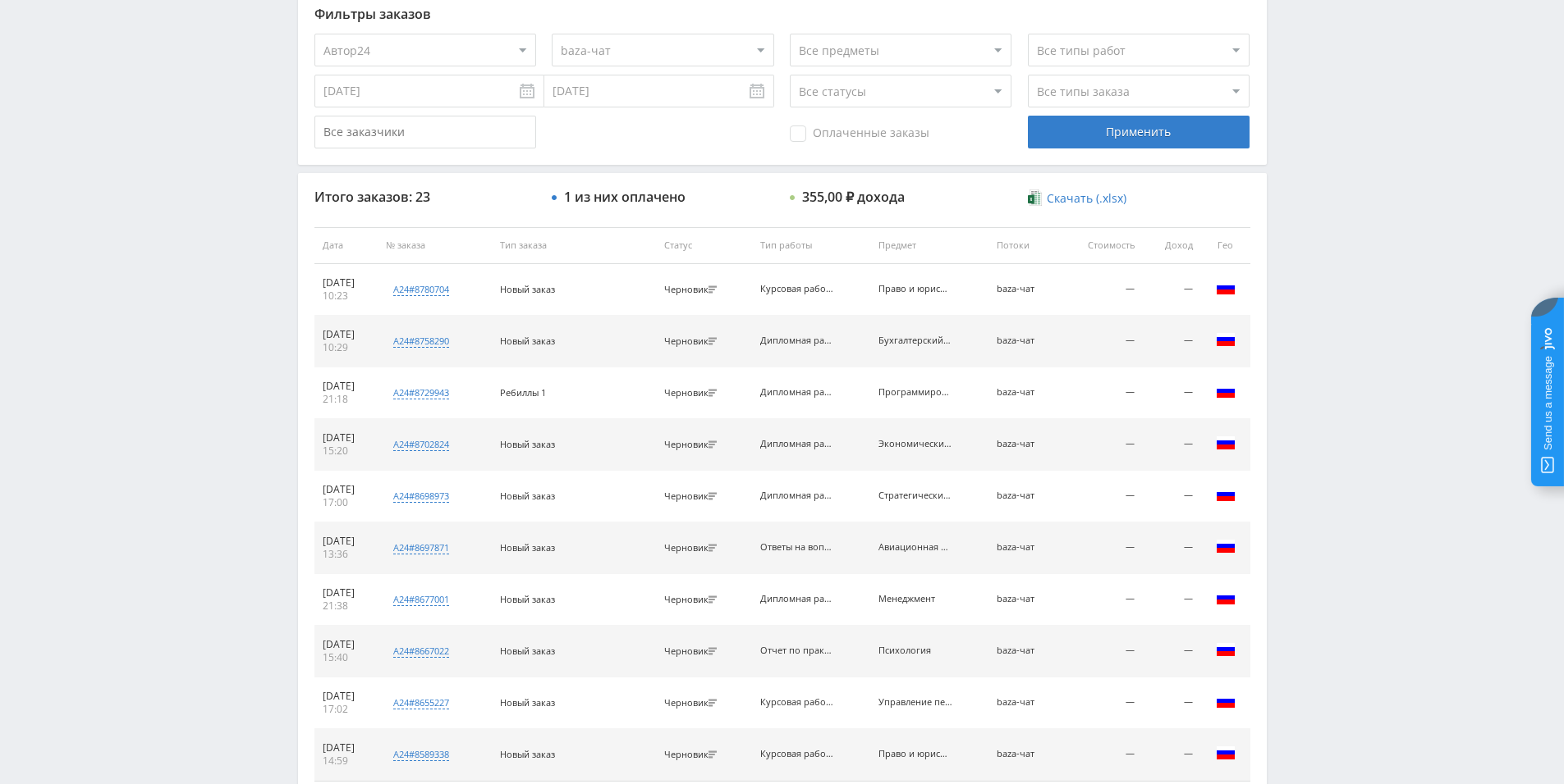
scroll to position [347, 0]
